Goal: Information Seeking & Learning: Learn about a topic

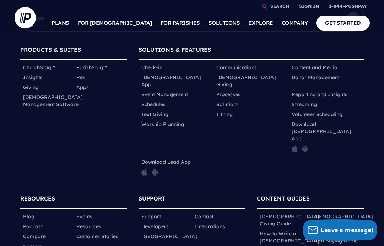
scroll to position [372, 0]
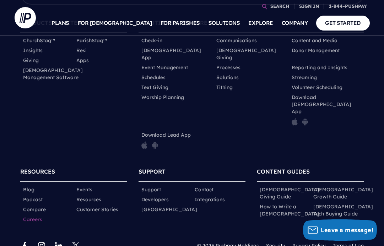
click at [34, 216] on link "Careers" at bounding box center [32, 219] width 19 height 7
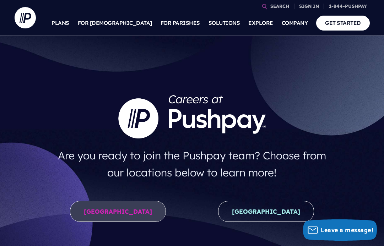
click at [132, 212] on link "[GEOGRAPHIC_DATA]" at bounding box center [118, 211] width 96 height 21
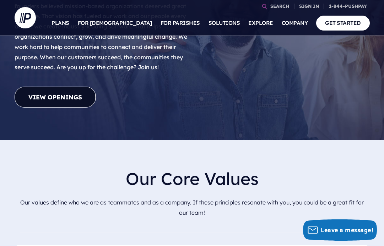
click at [80, 87] on link "View Openings" at bounding box center [55, 97] width 81 height 21
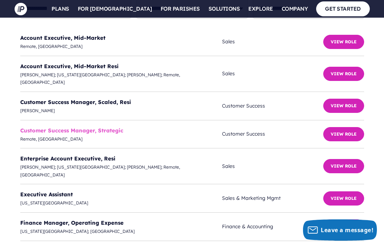
scroll to position [2324, 0]
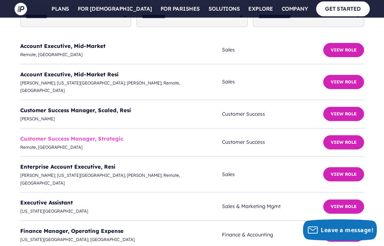
click at [106, 135] on link "Customer Success Manager, Strategic" at bounding box center [71, 138] width 103 height 7
click at [39, 135] on link "Customer Success Manager, Strategic" at bounding box center [71, 138] width 103 height 7
